Goal: Book appointment/travel/reservation

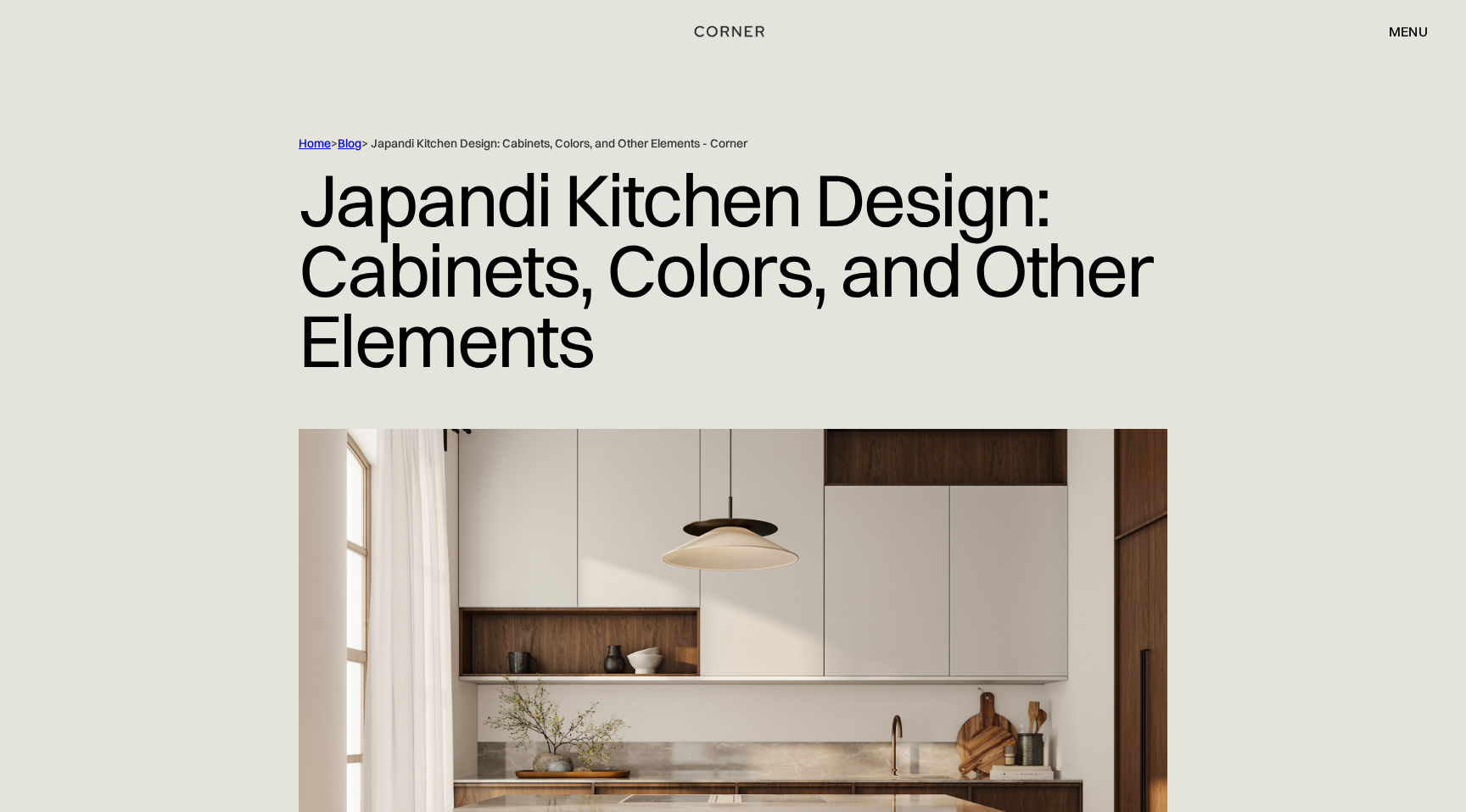
click at [1404, 29] on div "menu" at bounding box center [1407, 32] width 39 height 14
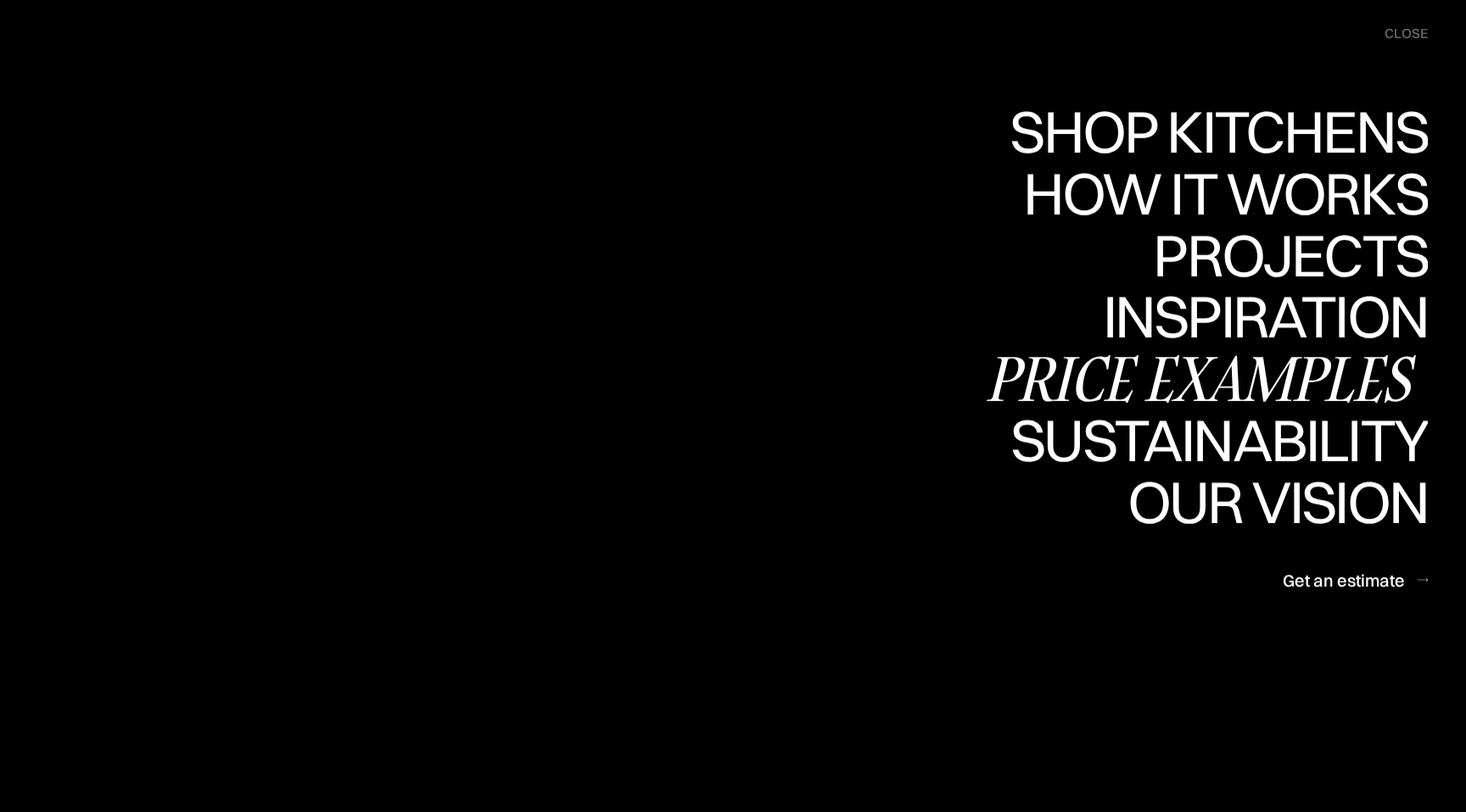
click at [1026, 380] on div "Price examples" at bounding box center [1205, 378] width 444 height 60
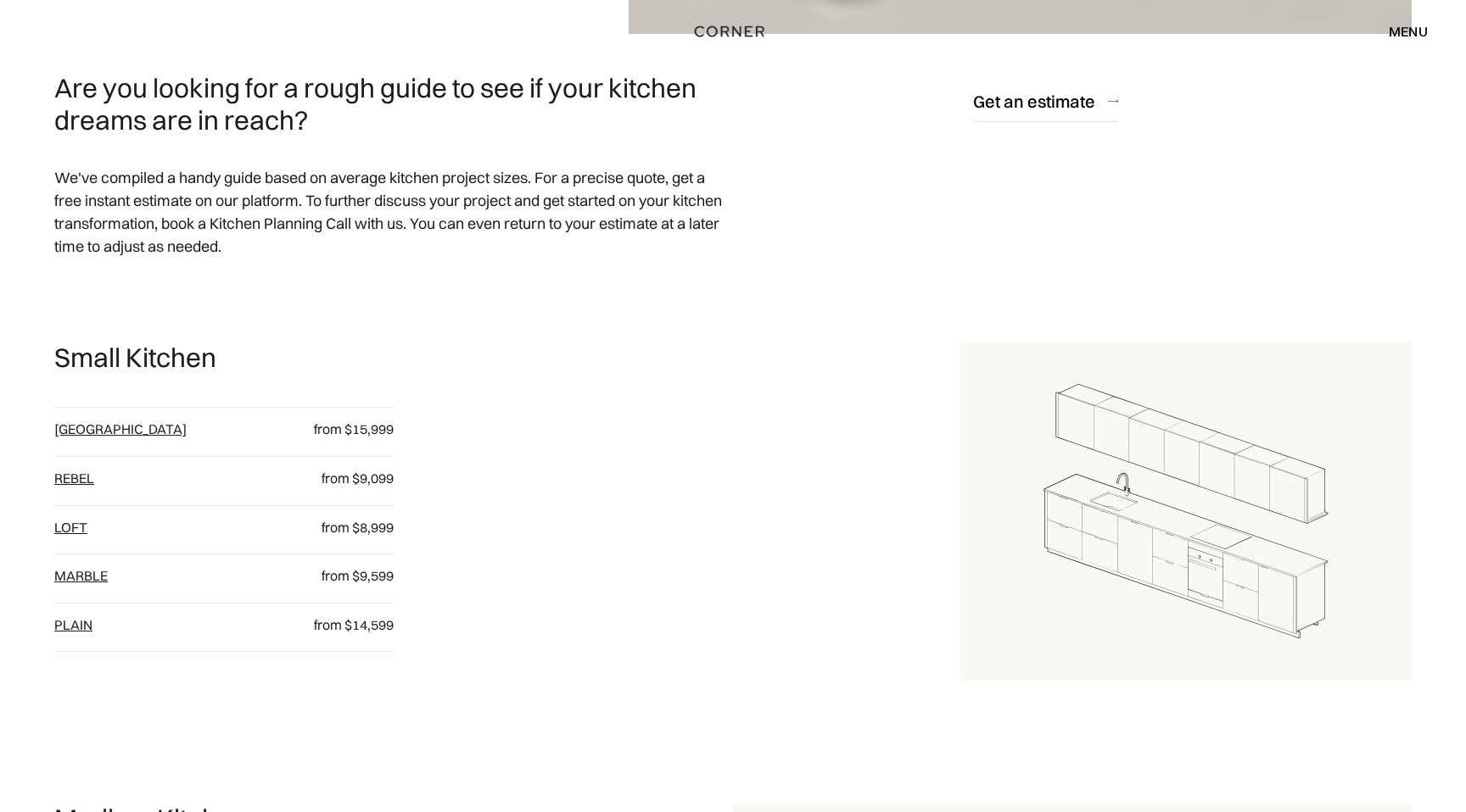
scroll to position [779, 0]
click at [62, 430] on link "[GEOGRAPHIC_DATA]" at bounding box center [120, 428] width 132 height 17
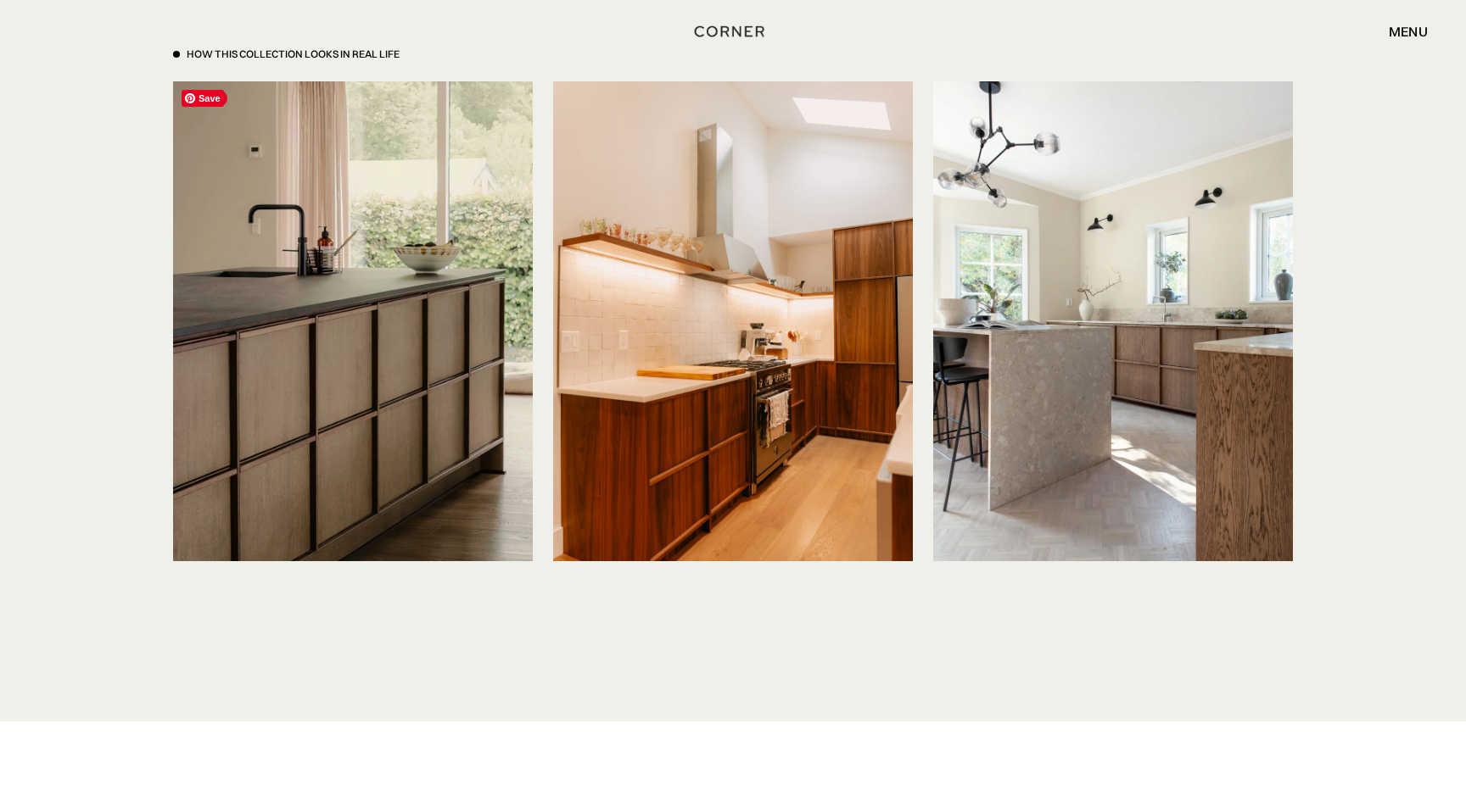
scroll to position [4111, 0]
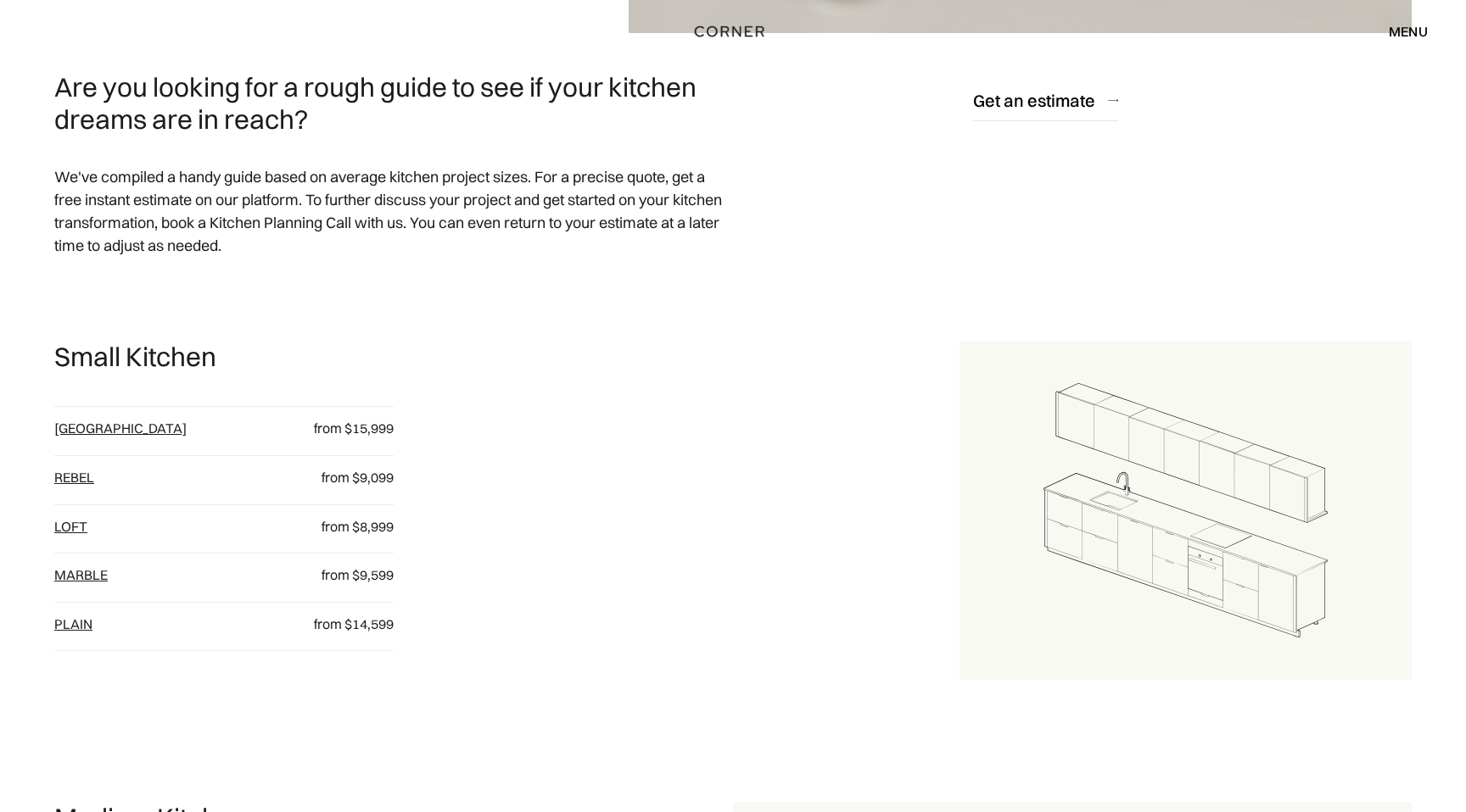
click at [65, 483] on link "Rebel" at bounding box center [74, 476] width 40 height 17
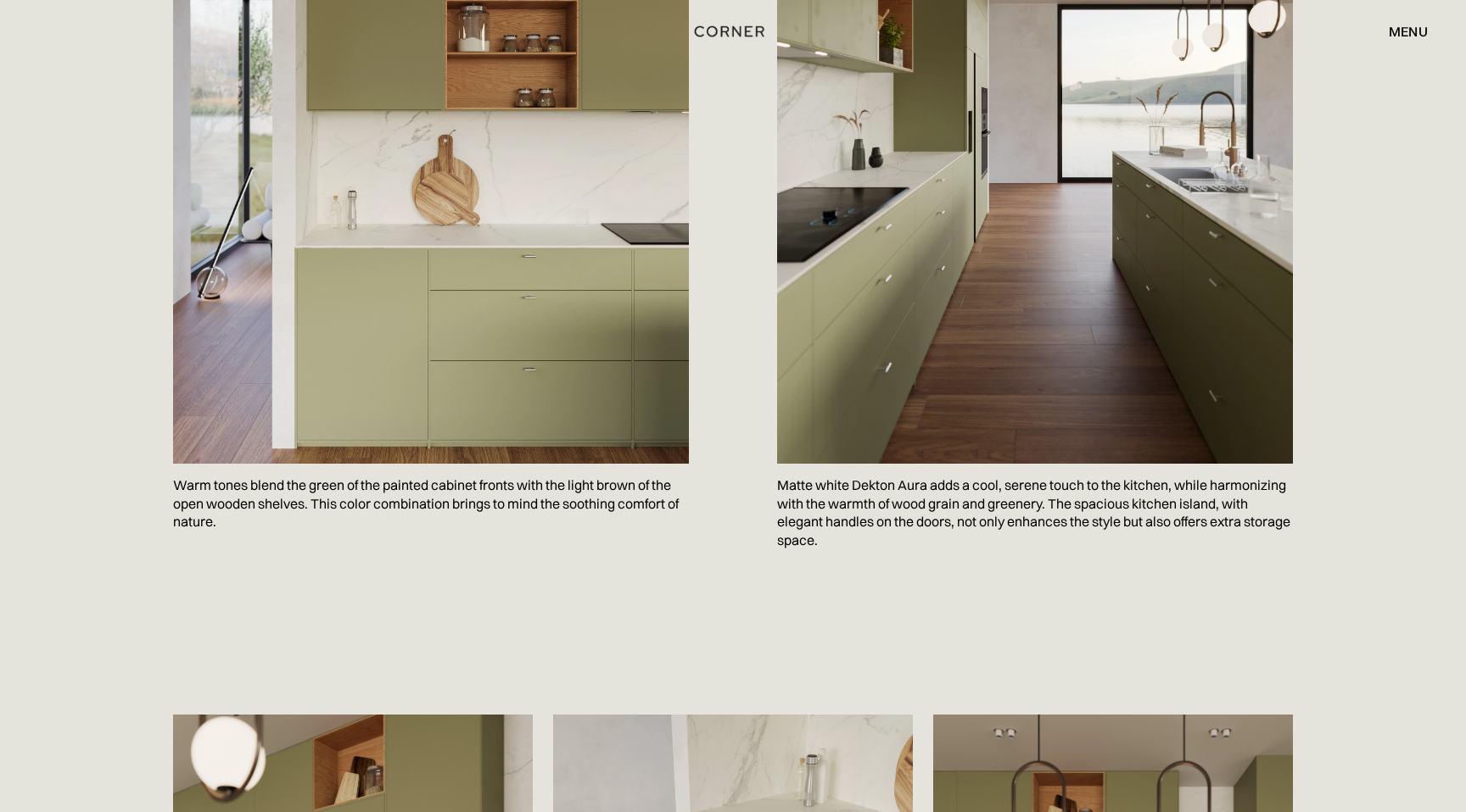
scroll to position [2658, 0]
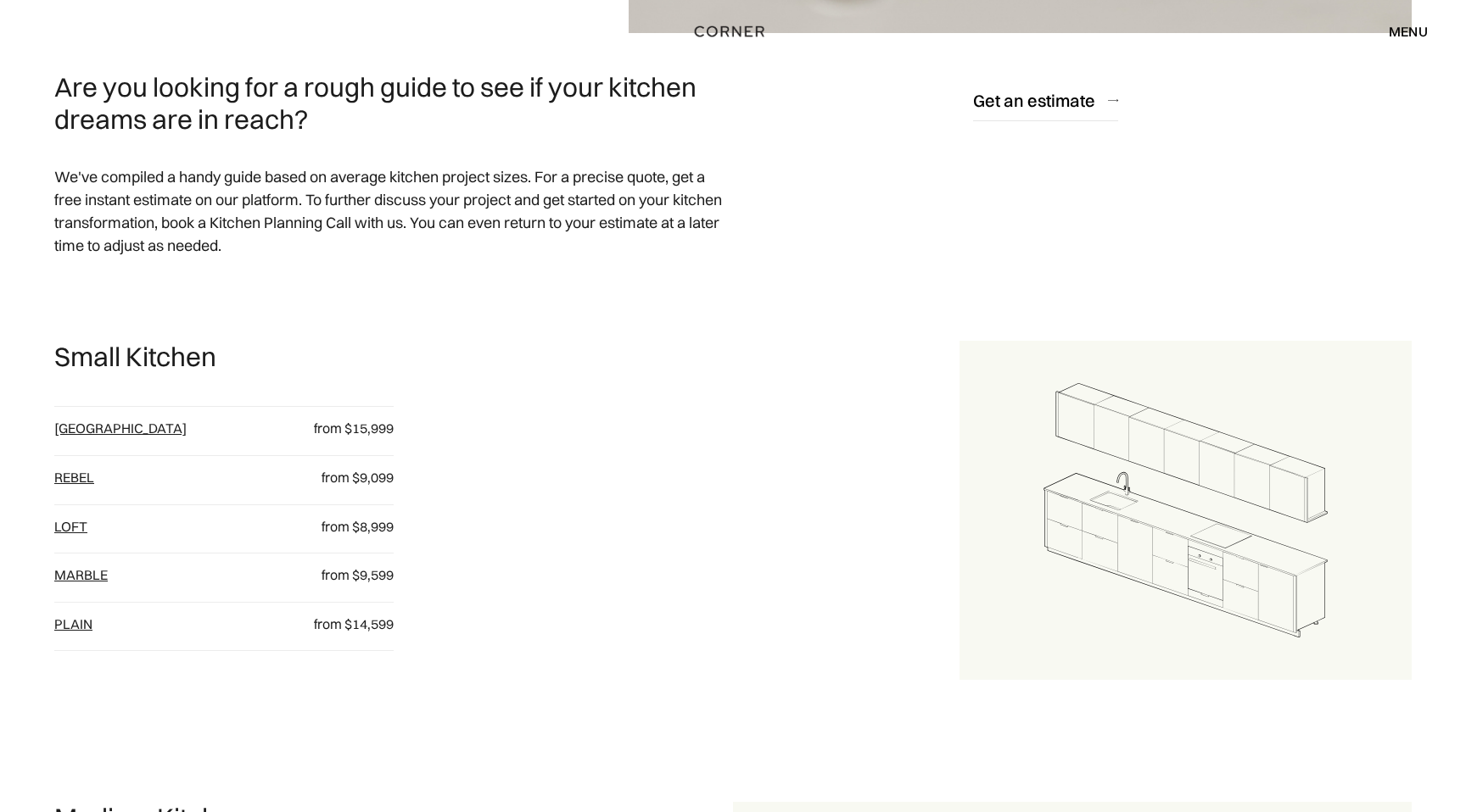
click at [76, 529] on link "loft" at bounding box center [71, 526] width 33 height 17
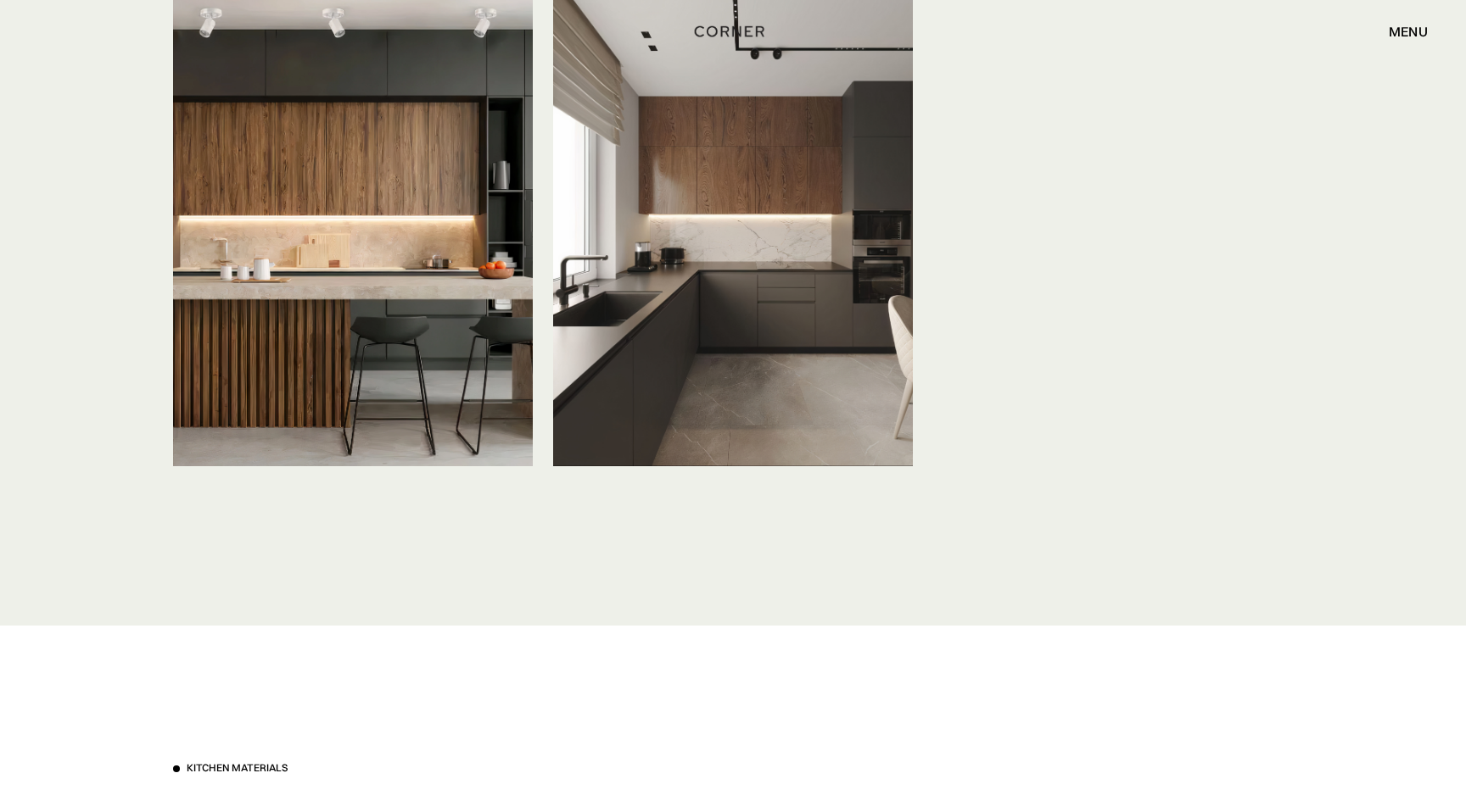
scroll to position [5842, 0]
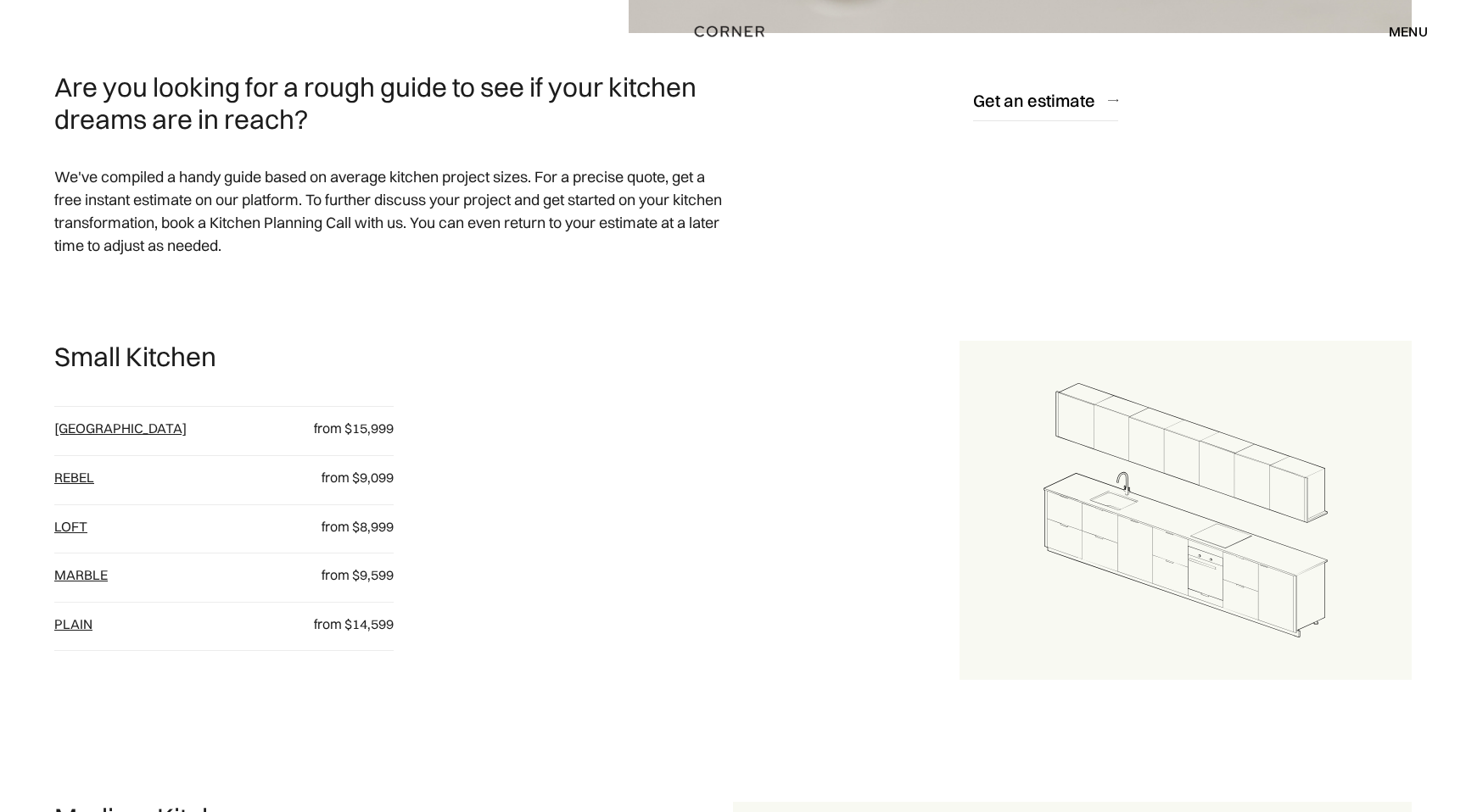
click at [95, 572] on link "Marble" at bounding box center [81, 574] width 54 height 17
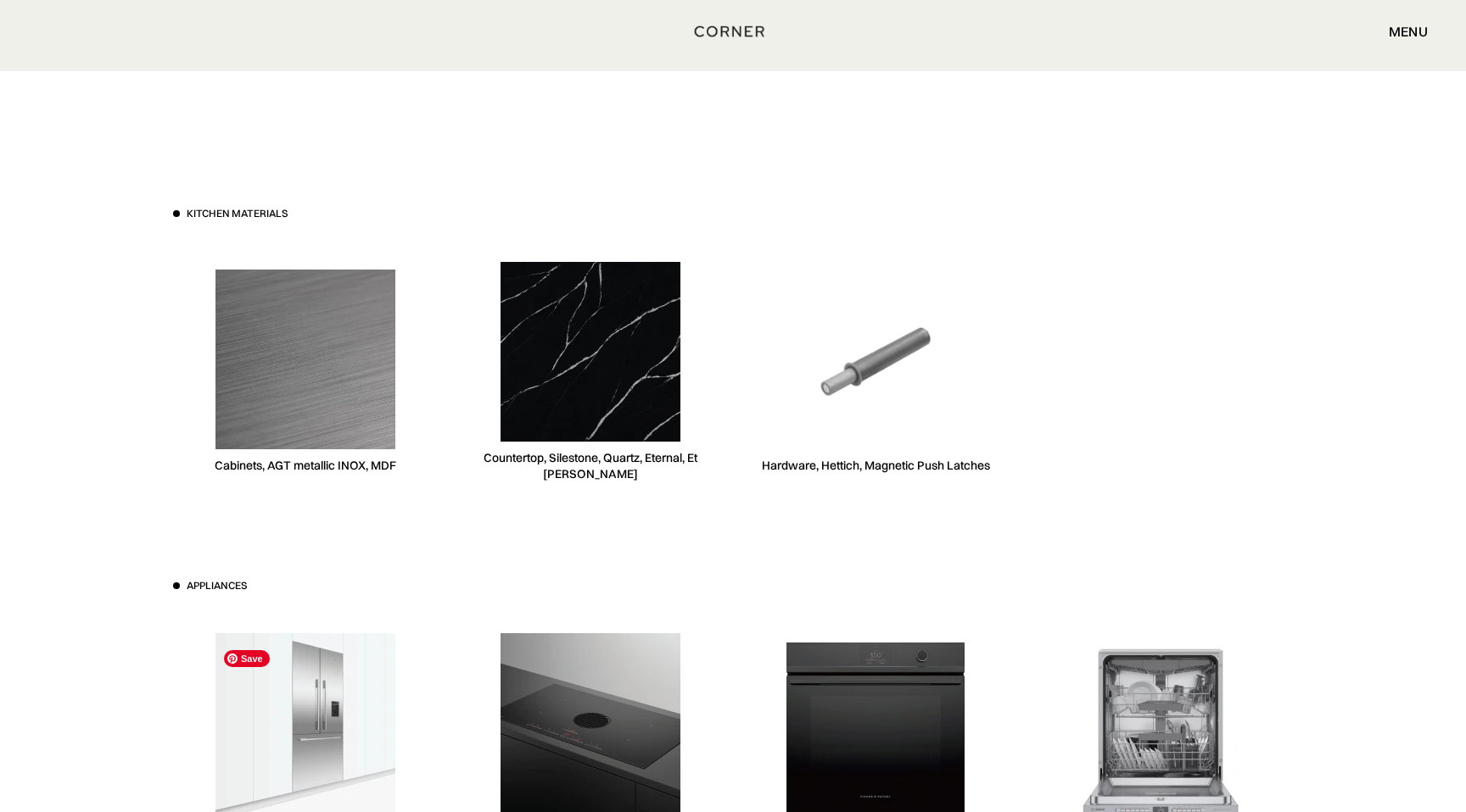
scroll to position [4798, 0]
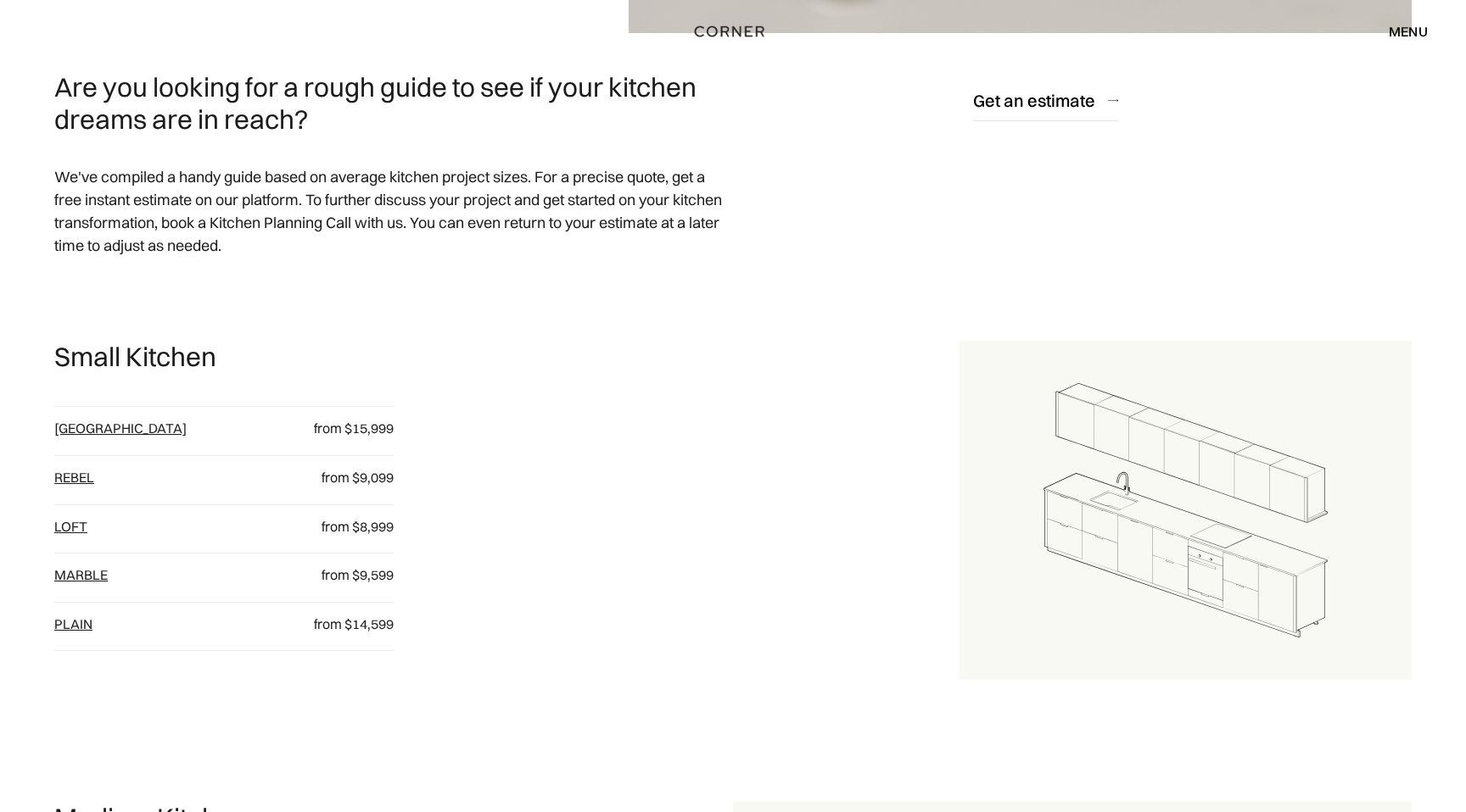
click at [67, 627] on link "plain" at bounding box center [73, 623] width 38 height 17
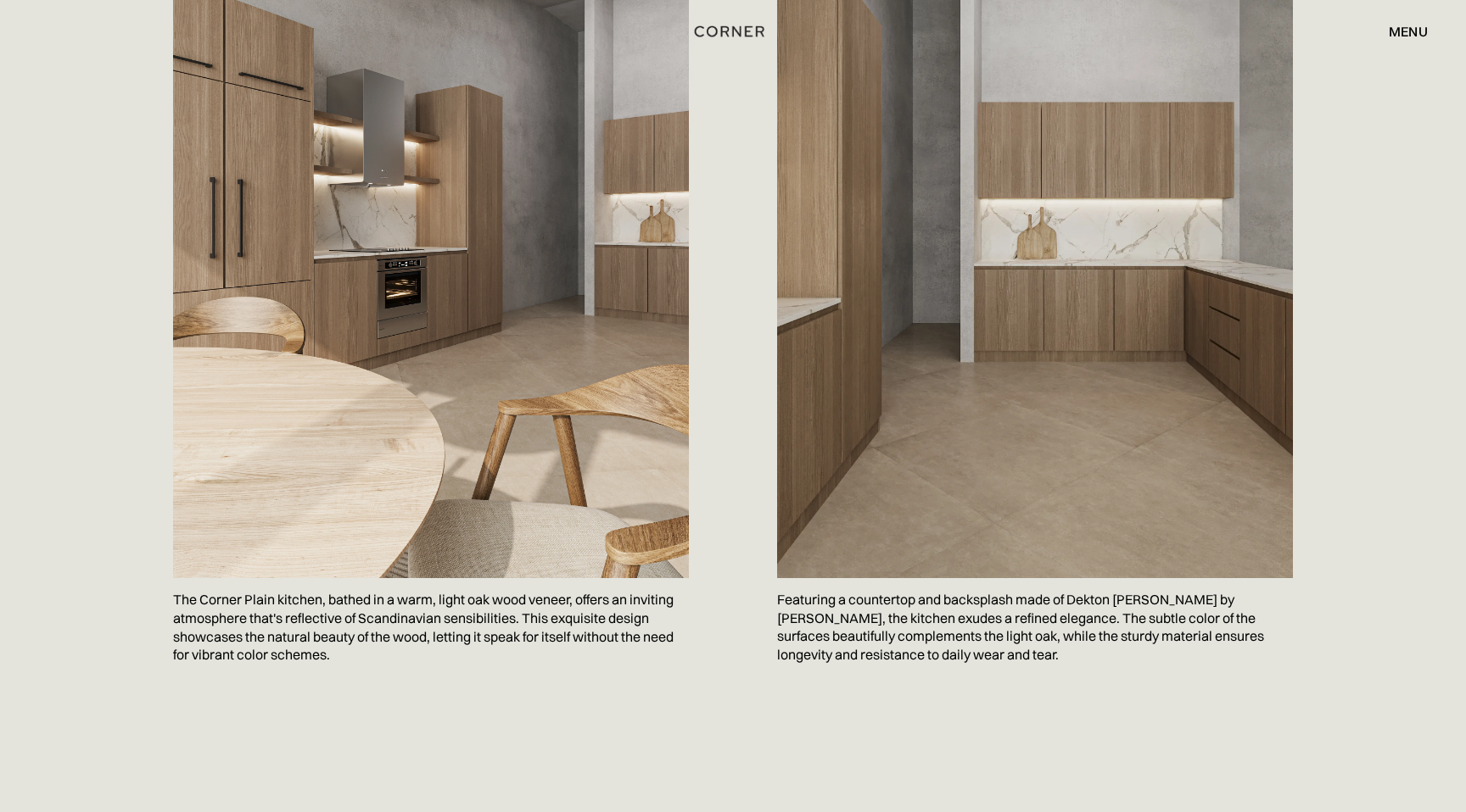
scroll to position [1942, 0]
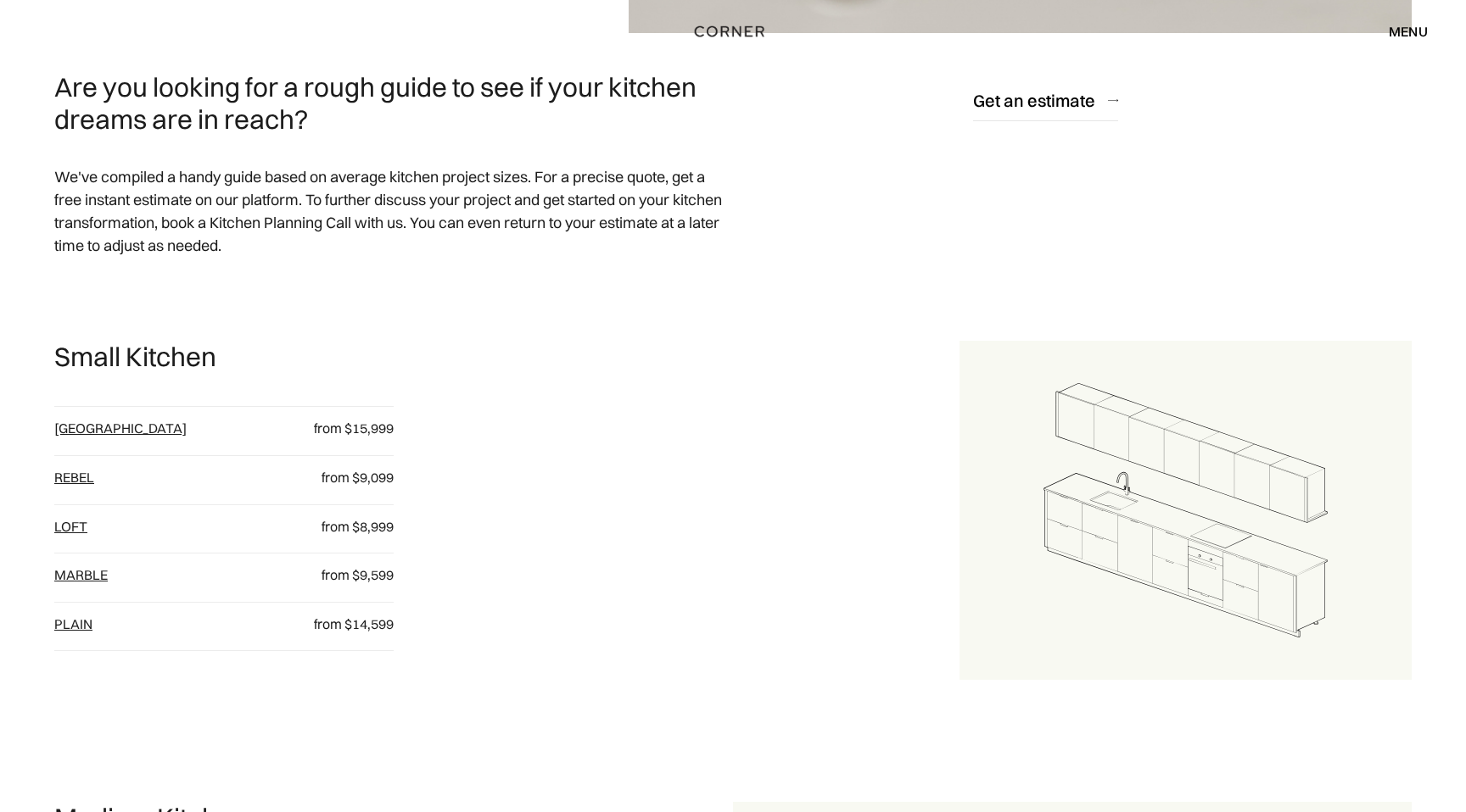
click at [81, 428] on link "[GEOGRAPHIC_DATA]" at bounding box center [120, 428] width 132 height 17
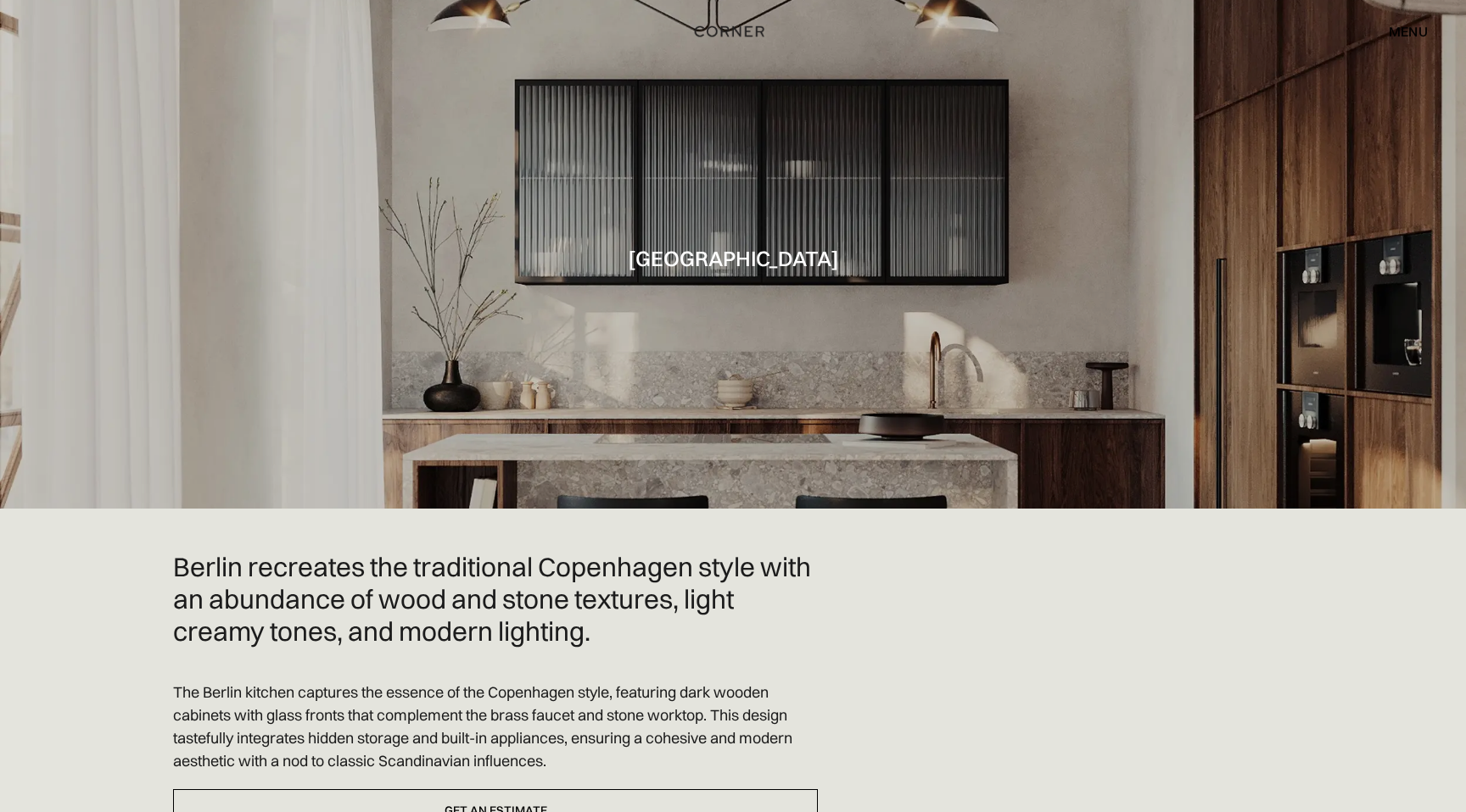
click at [1392, 37] on div "menu" at bounding box center [1407, 32] width 39 height 14
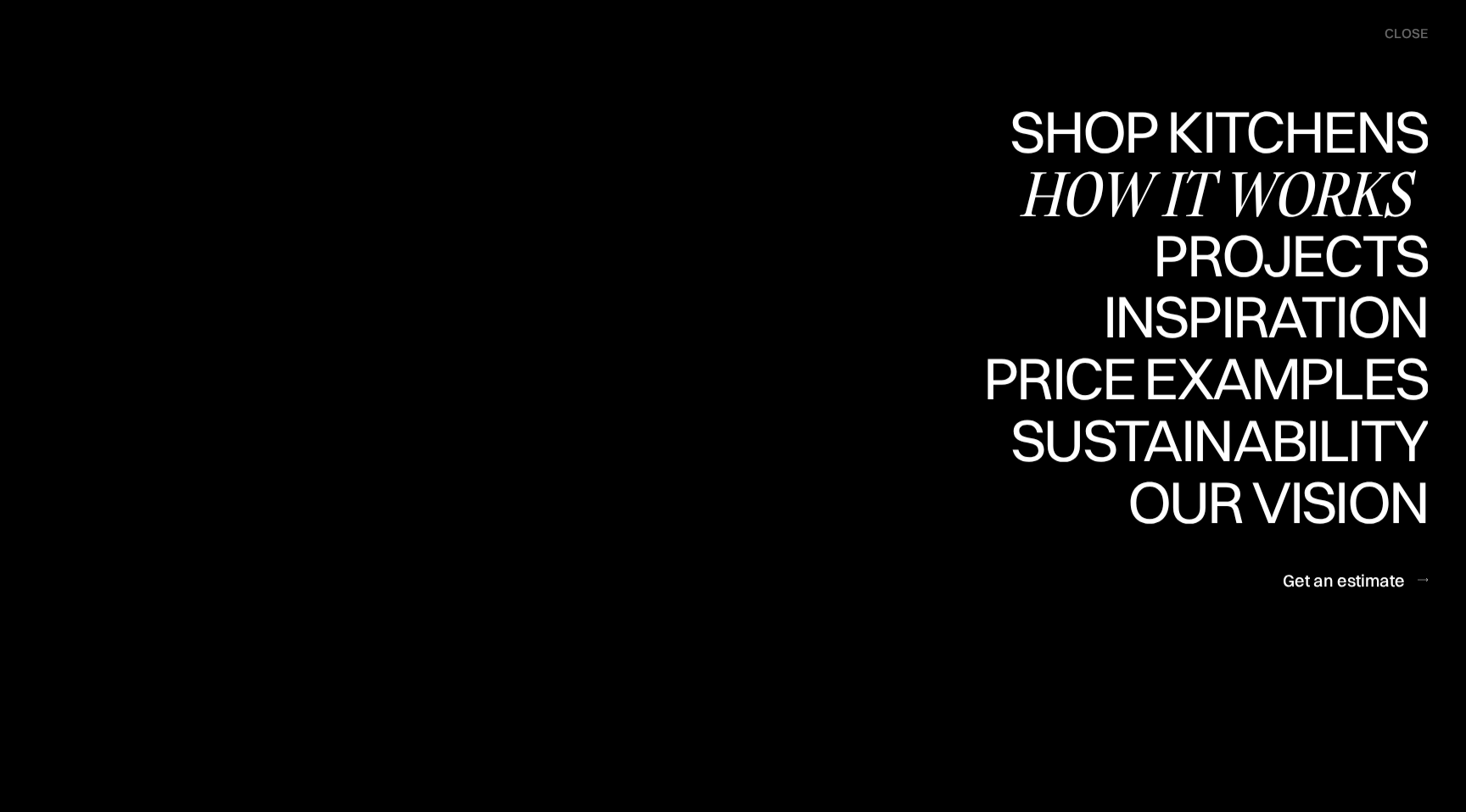
click at [1188, 203] on div "How it works" at bounding box center [1224, 194] width 409 height 60
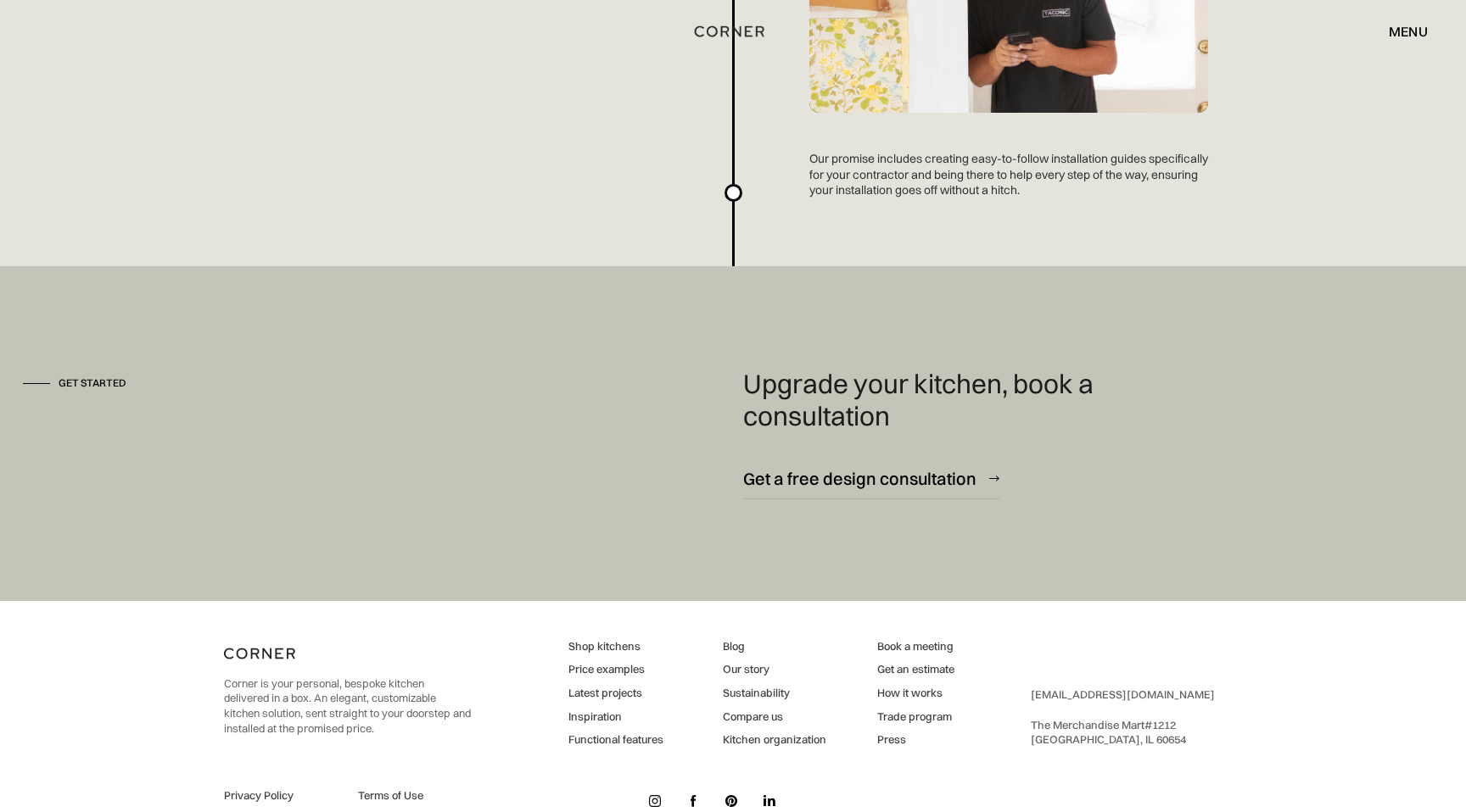
scroll to position [4536, 0]
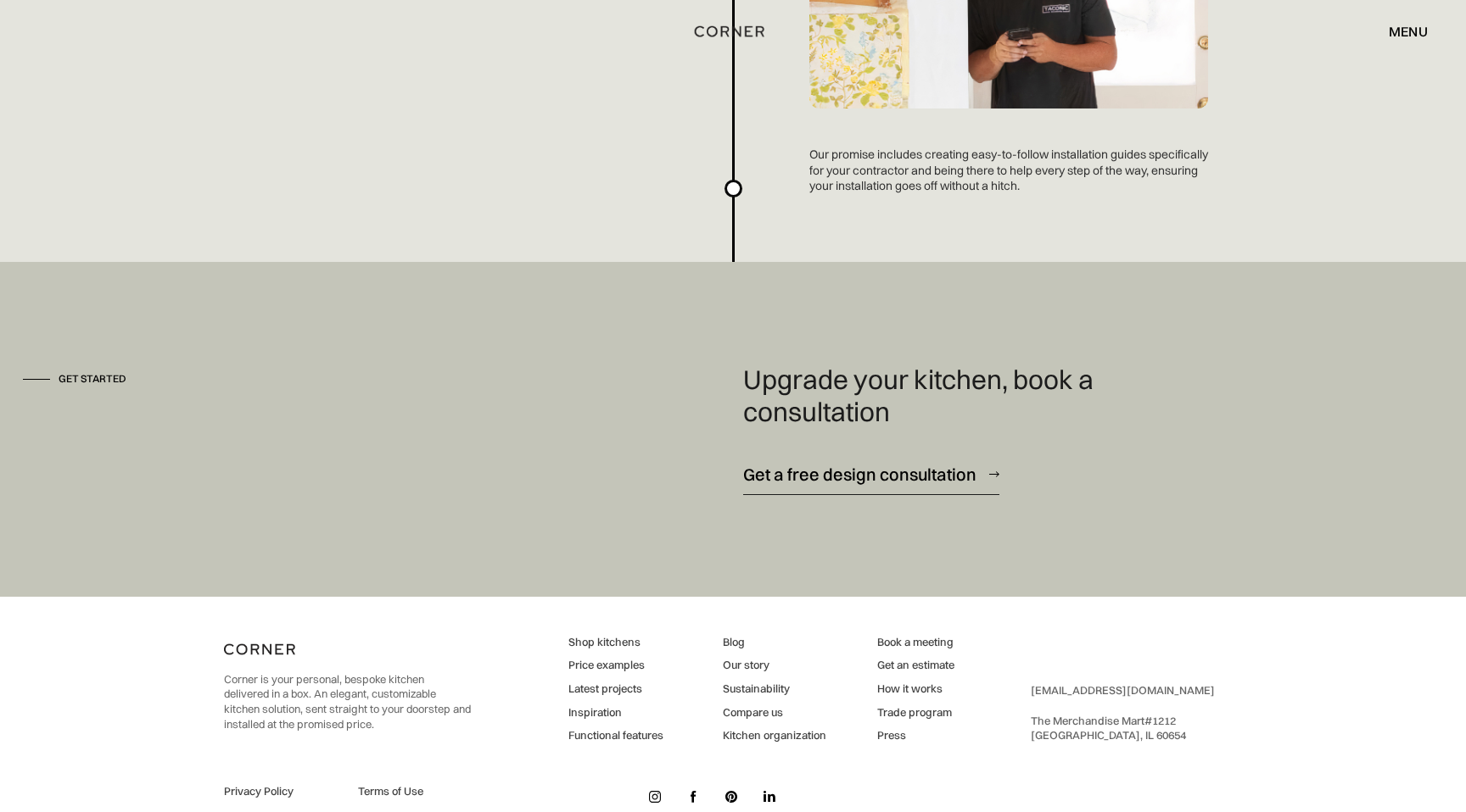
click at [880, 474] on div "Get a free design consultation" at bounding box center [859, 474] width 233 height 23
click at [738, 672] on link "Our story" at bounding box center [775, 665] width 103 height 15
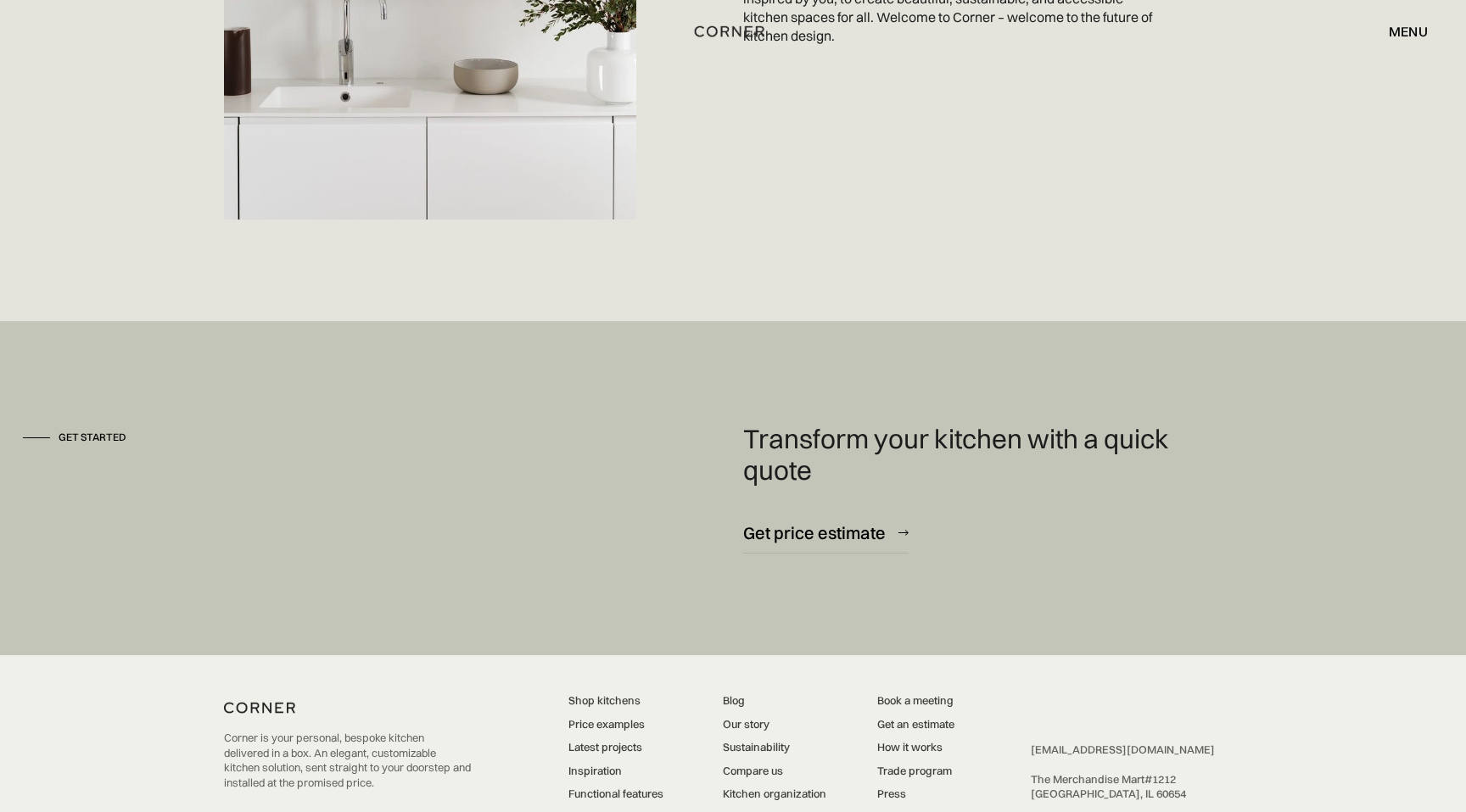
scroll to position [4645, 0]
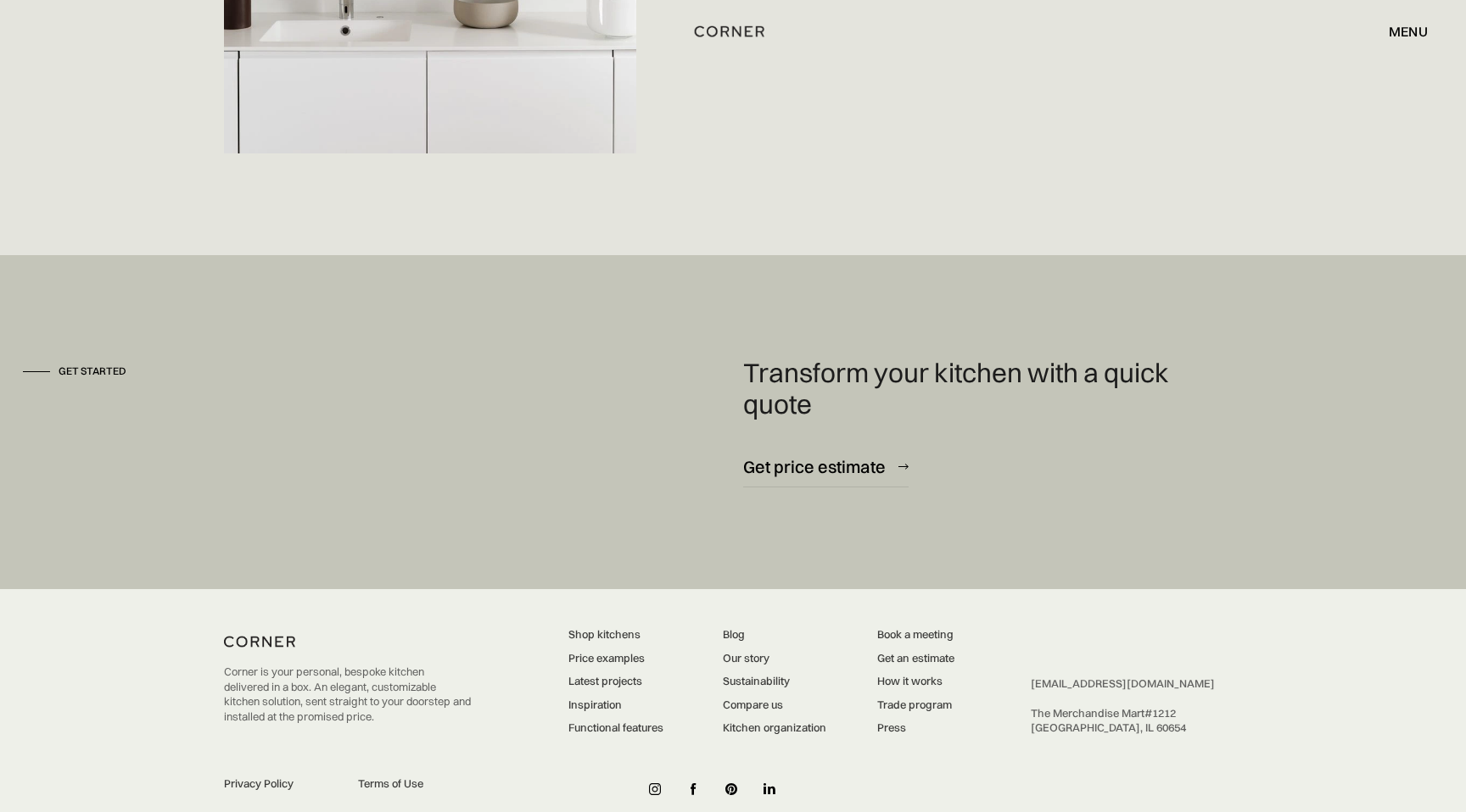
click at [627, 651] on link "Price examples" at bounding box center [616, 658] width 95 height 15
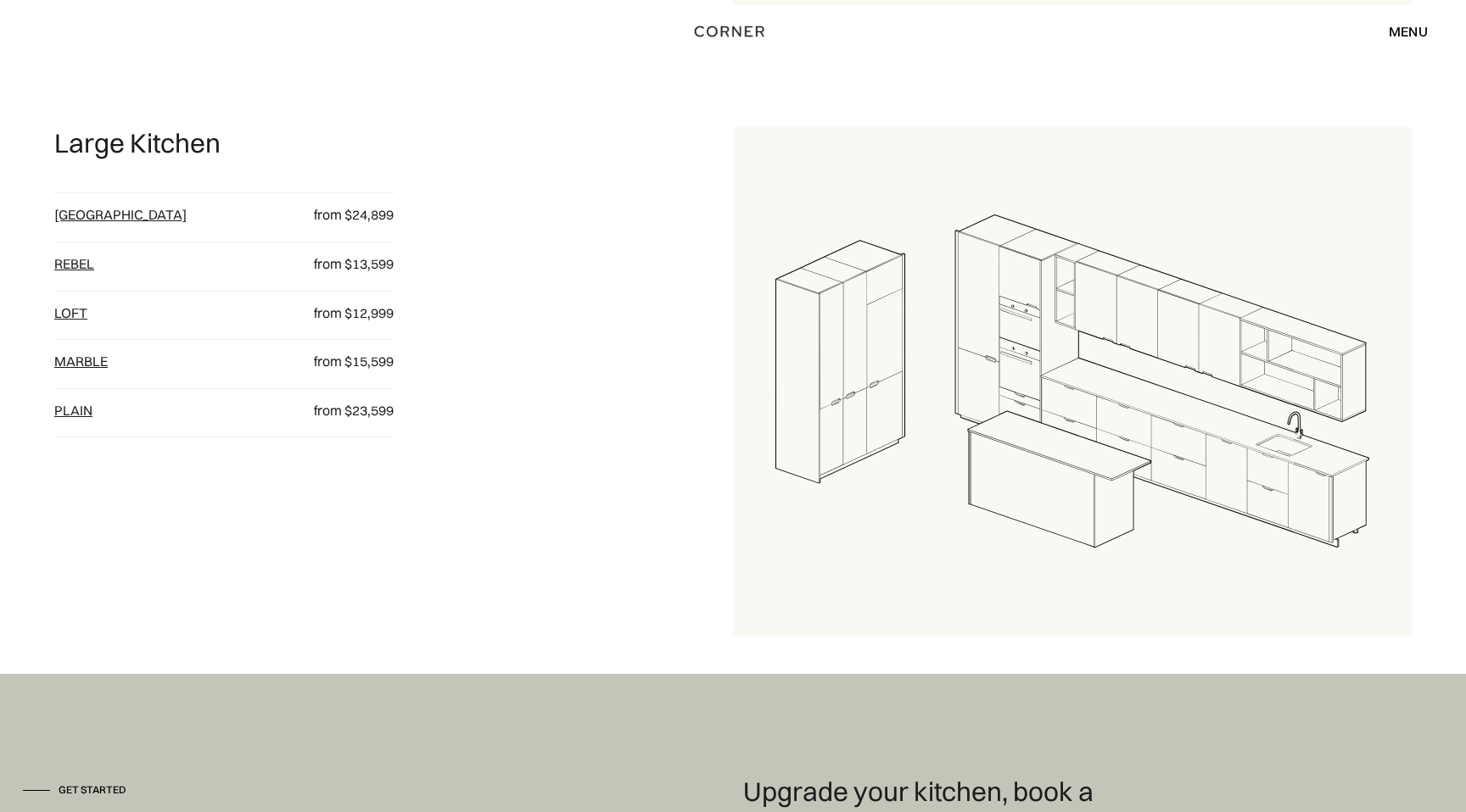
scroll to position [1956, 0]
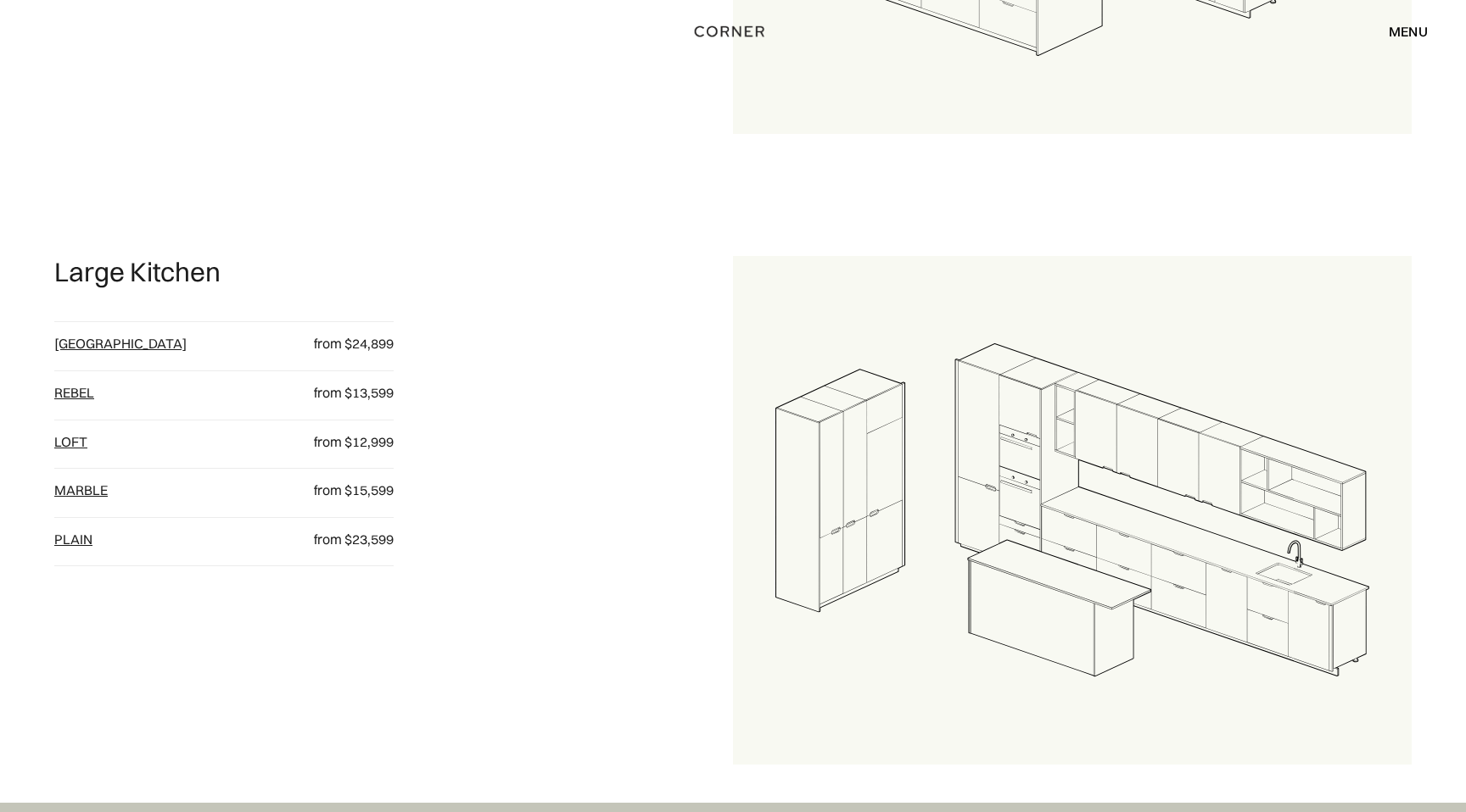
click at [78, 344] on link "[GEOGRAPHIC_DATA]" at bounding box center [120, 342] width 132 height 17
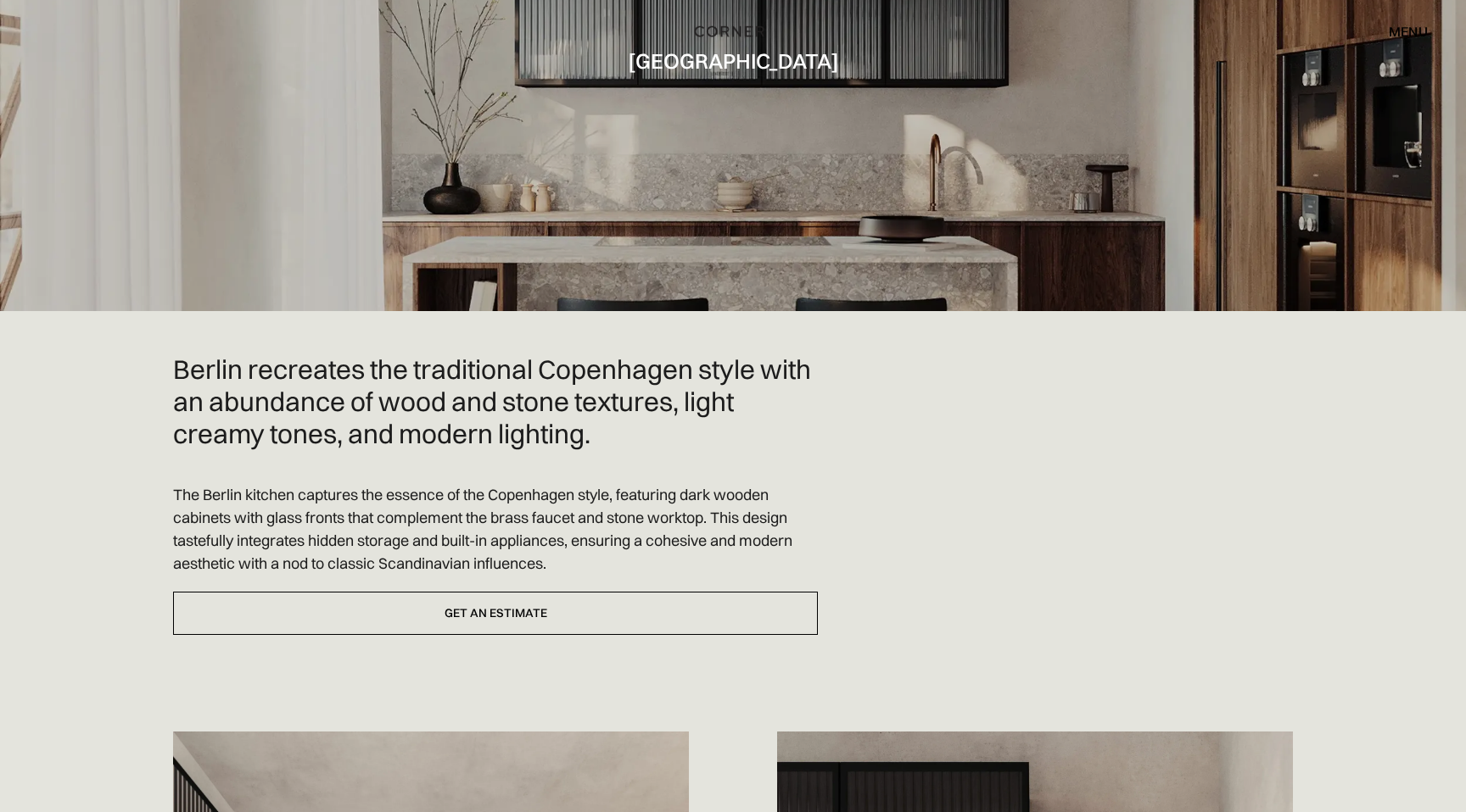
scroll to position [199, 0]
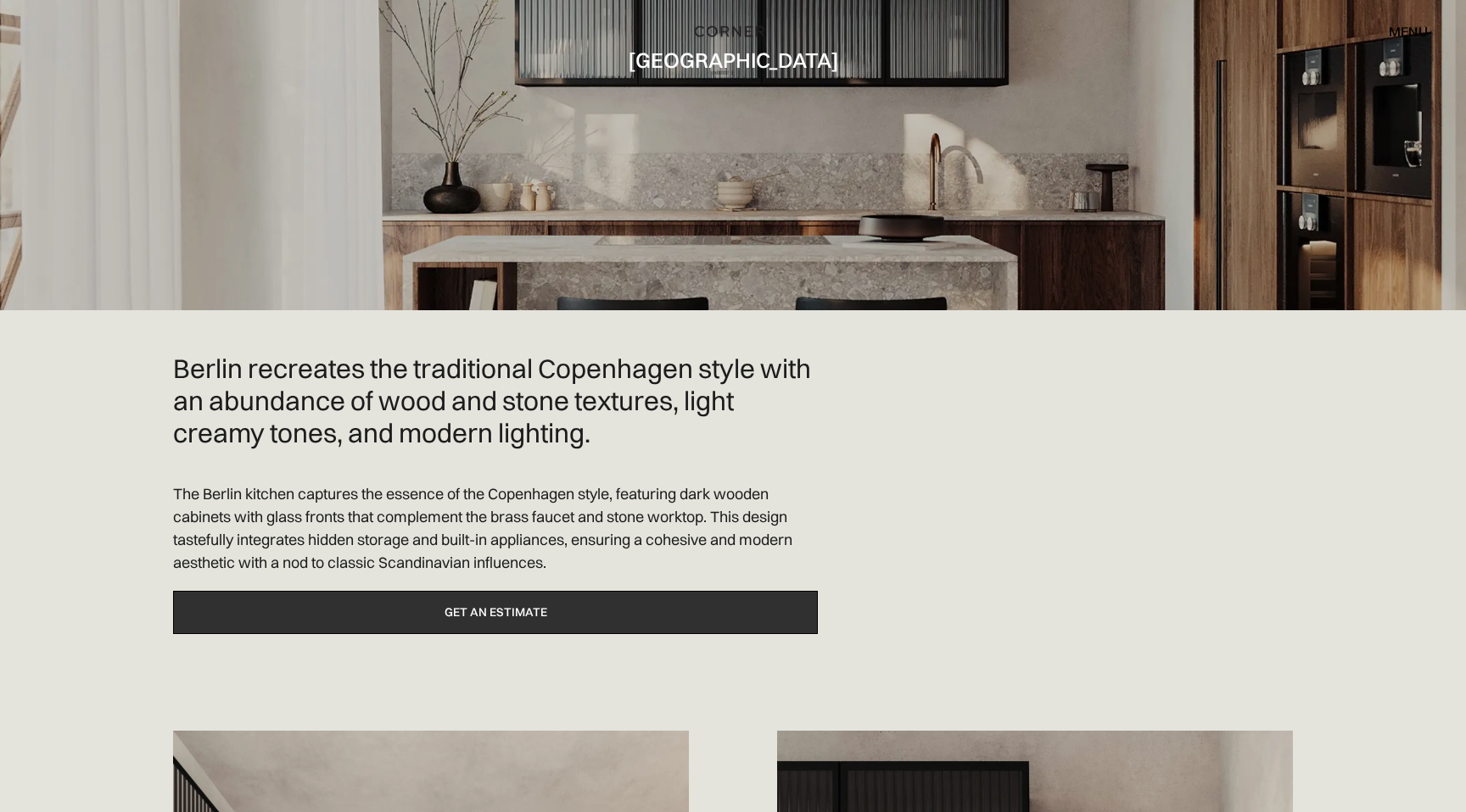
click at [498, 612] on link "Get an estimate" at bounding box center [495, 612] width 645 height 44
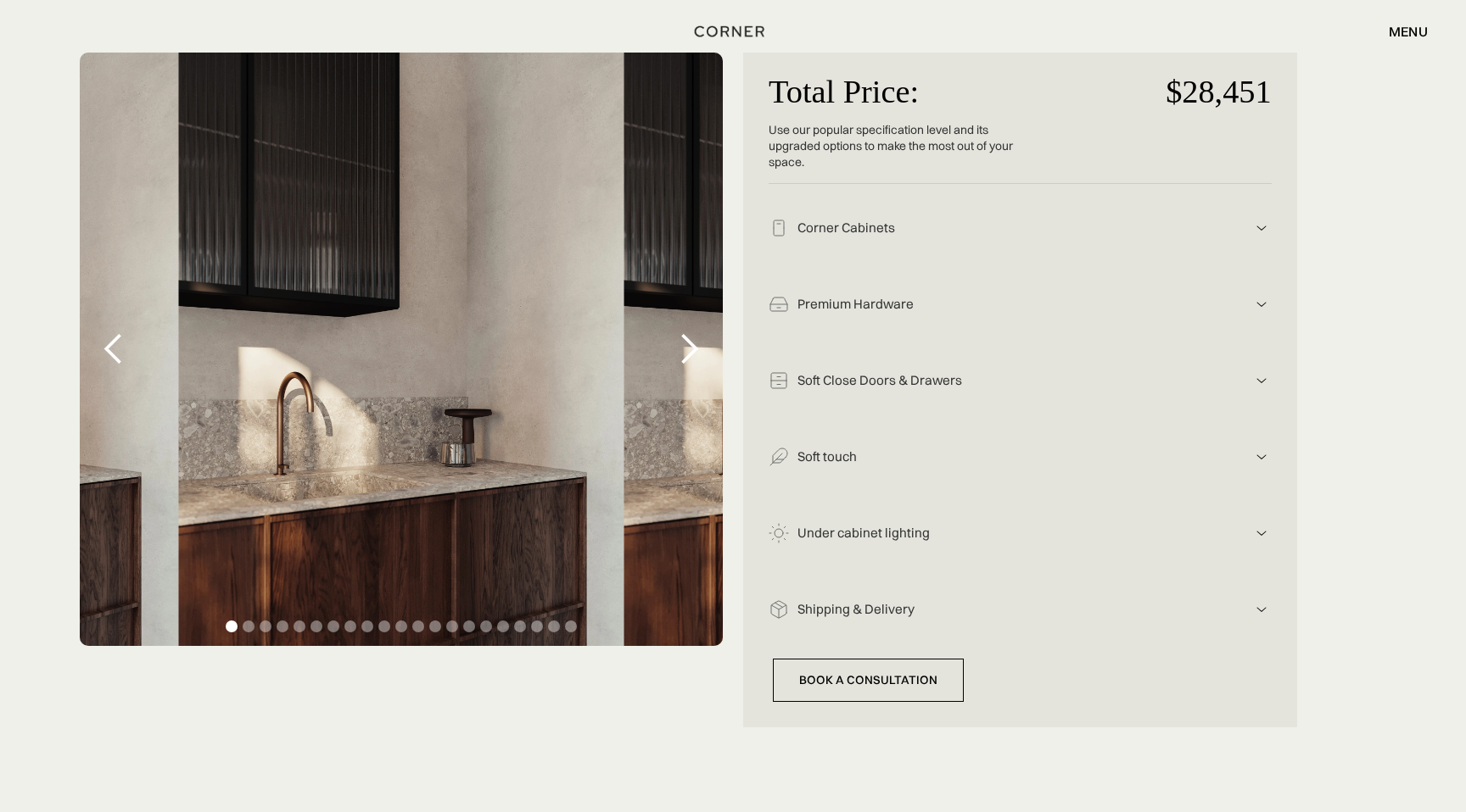
scroll to position [321, 0]
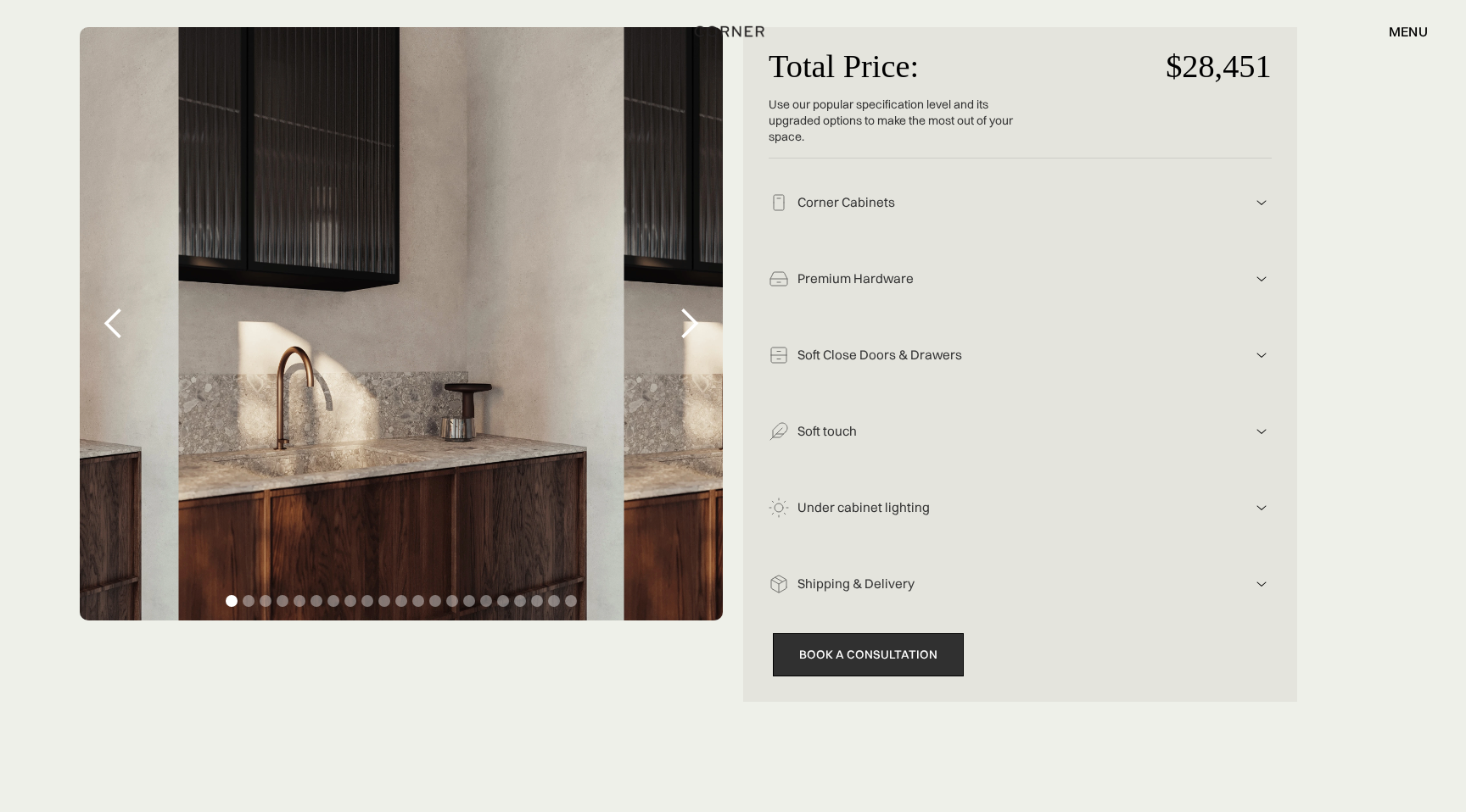
click at [824, 654] on link "Book a consultation" at bounding box center [868, 655] width 191 height 44
